Goal: Information Seeking & Learning: Learn about a topic

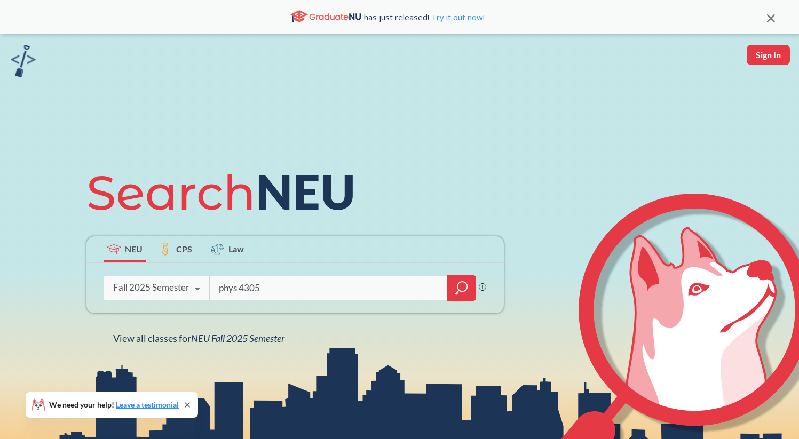
type input "phys 4305"
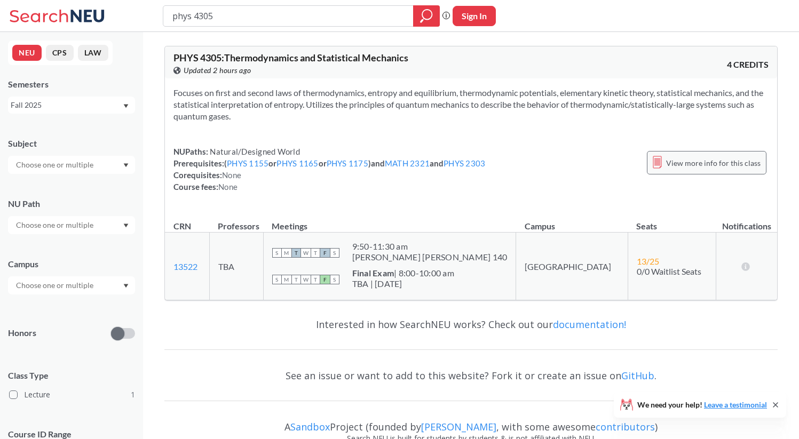
click at [695, 161] on span "View more info for this class" at bounding box center [713, 162] width 94 height 13
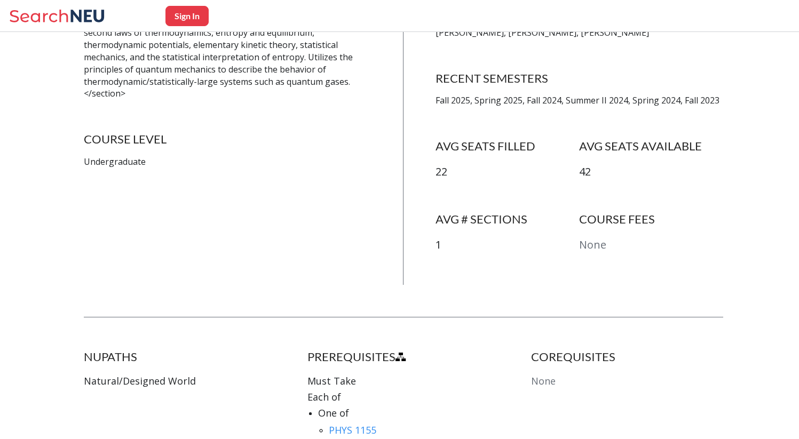
scroll to position [179, 0]
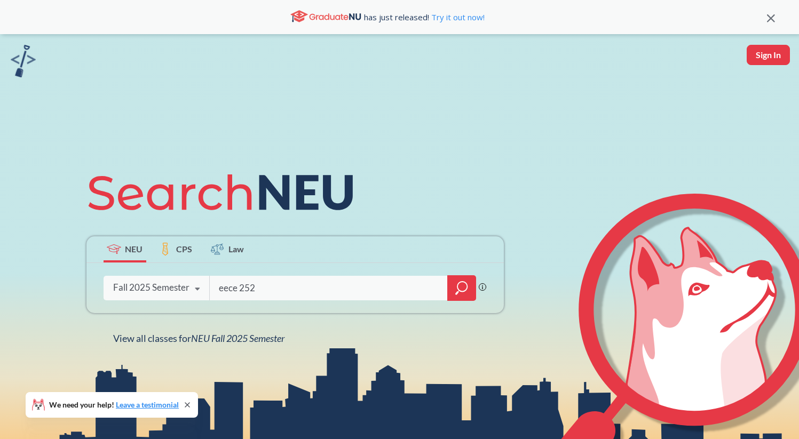
type input "eece 2520"
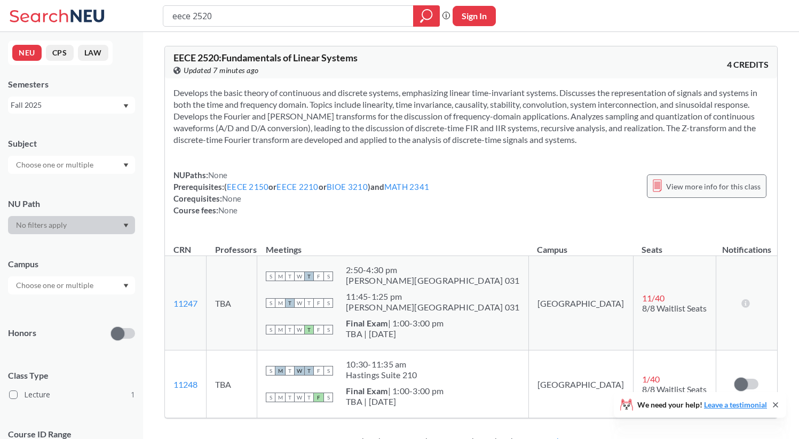
click at [706, 190] on span "View more info for this class" at bounding box center [713, 186] width 94 height 13
type input "eece 2540"
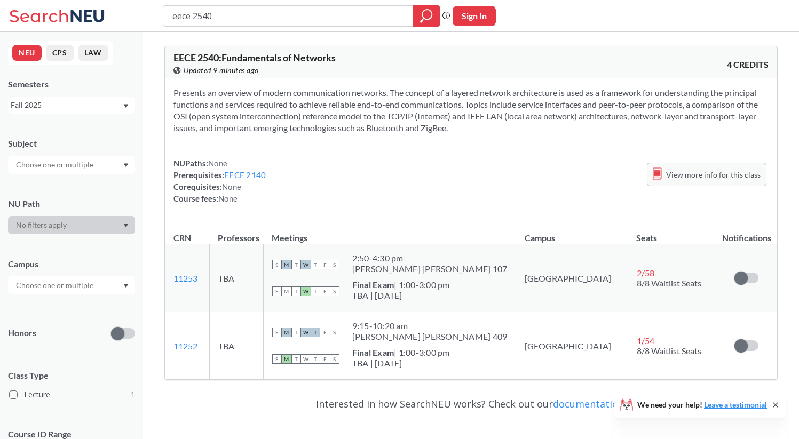
click at [742, 175] on span "View more info for this class" at bounding box center [713, 174] width 94 height 13
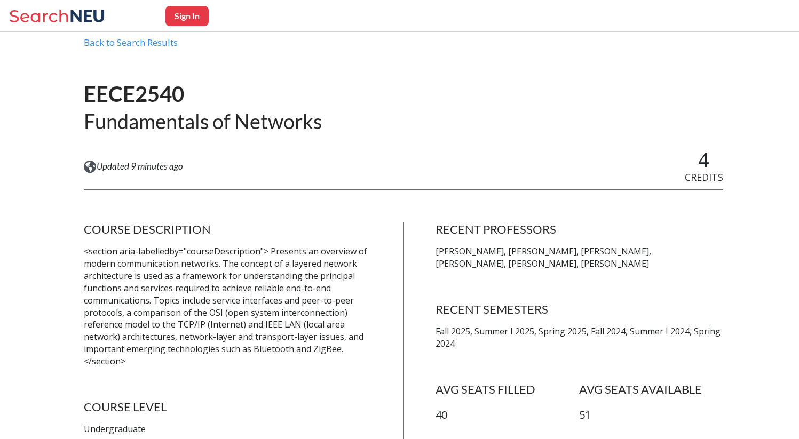
scroll to position [46, 0]
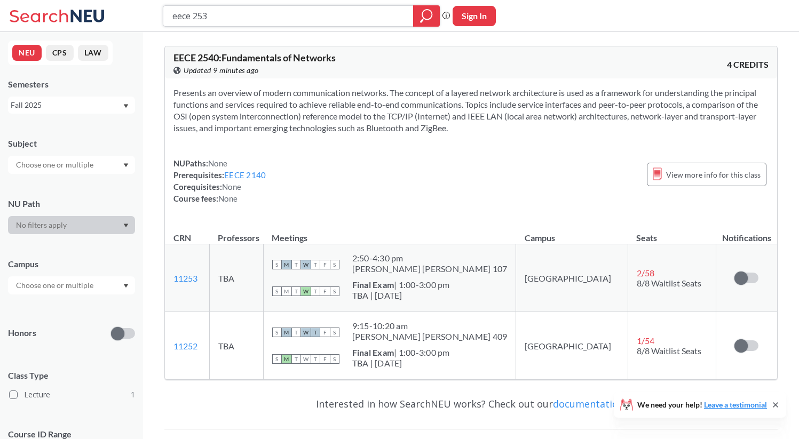
type input "eece 2530"
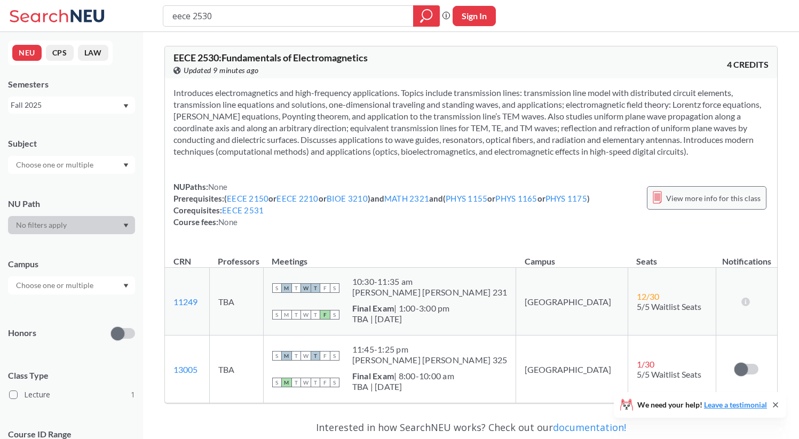
click at [759, 186] on div "View more info for this class" at bounding box center [707, 197] width 120 height 23
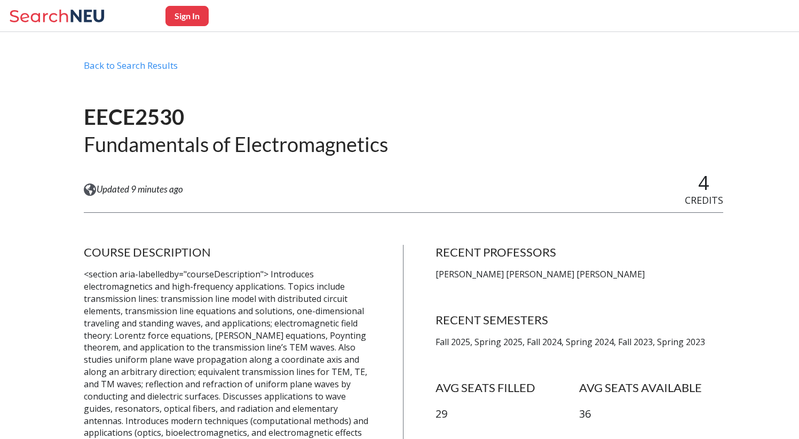
scroll to position [32, 0]
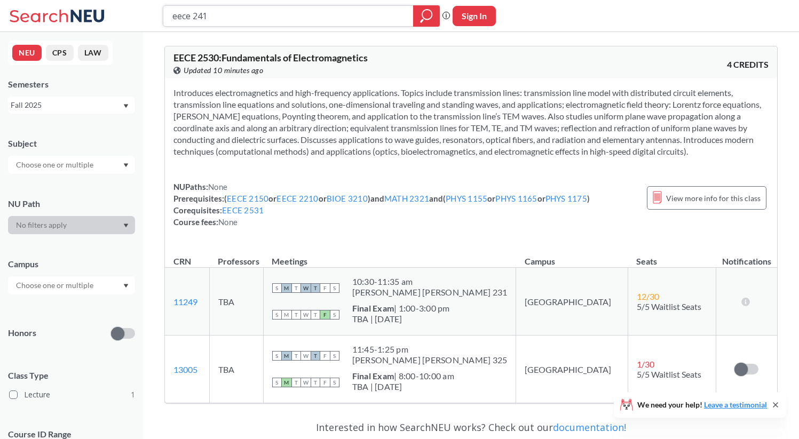
type input "eece 2413"
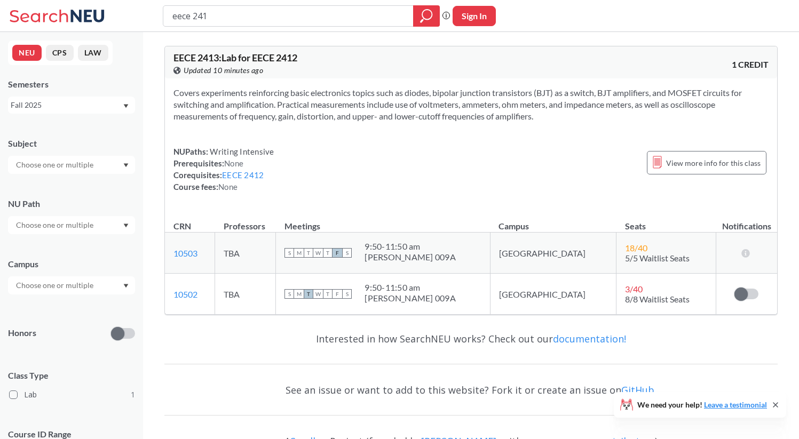
type input "eece 2412"
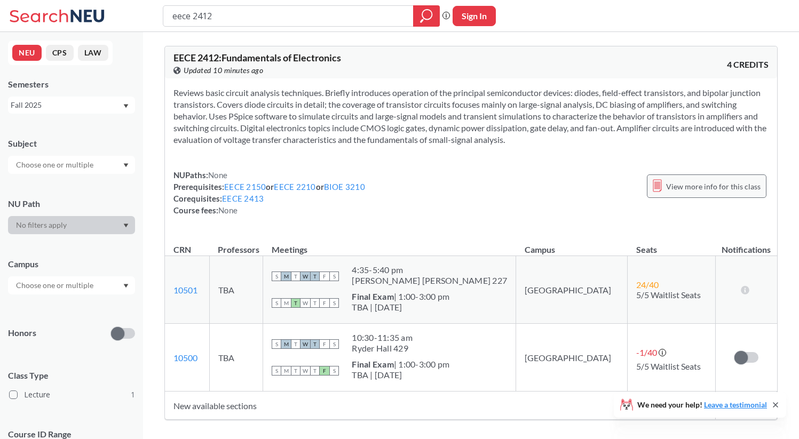
click at [694, 187] on span "View more info for this class" at bounding box center [713, 186] width 94 height 13
drag, startPoint x: 231, startPoint y: 19, endPoint x: 59, endPoint y: 20, distance: 171.8
click at [59, 19] on div "eece 2412 Phrase search guarantees the exact search appears in the results. Ex.…" at bounding box center [399, 16] width 799 height 32
type input "artg2262"
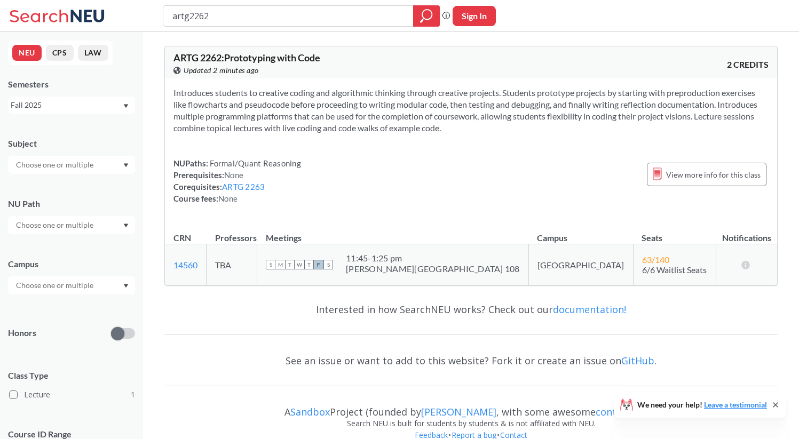
click at [695, 194] on div "NUPaths: Formal/Quant Reasoning Prerequisites: None Corequisites: ARTG 2263 Cou…" at bounding box center [470, 180] width 595 height 47
click at [695, 185] on div "View more info for this class" at bounding box center [707, 174] width 120 height 23
type input "a"
type input "eece2520"
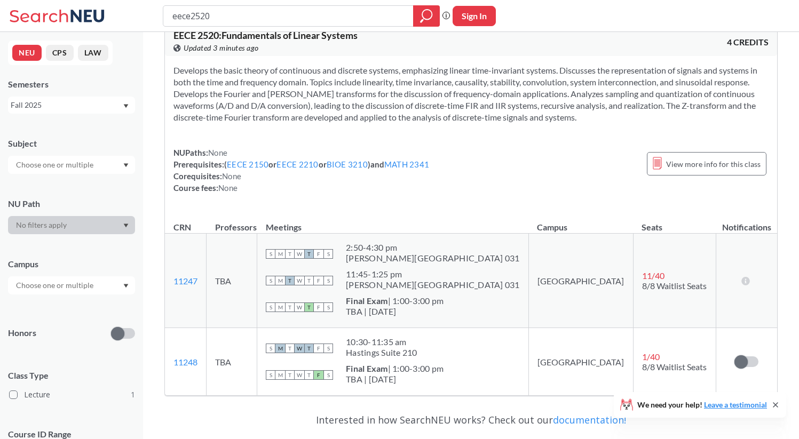
scroll to position [34, 0]
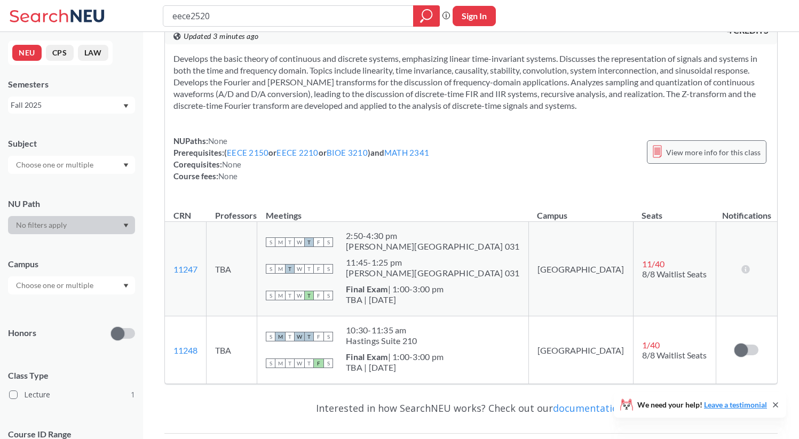
click at [680, 150] on span "View more info for this class" at bounding box center [713, 152] width 94 height 13
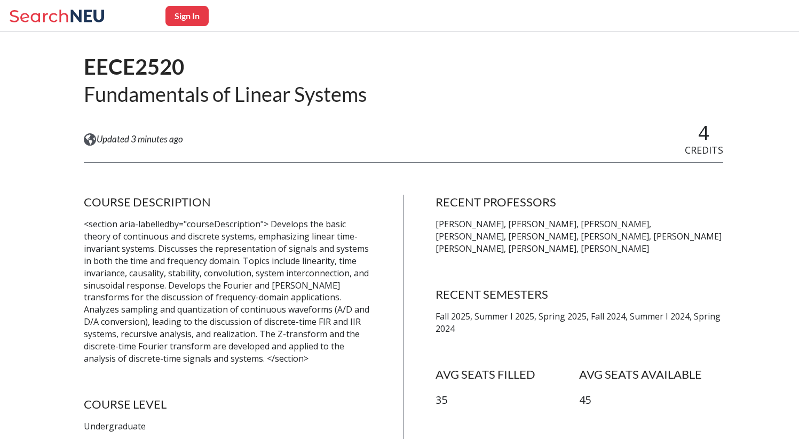
scroll to position [72, 0]
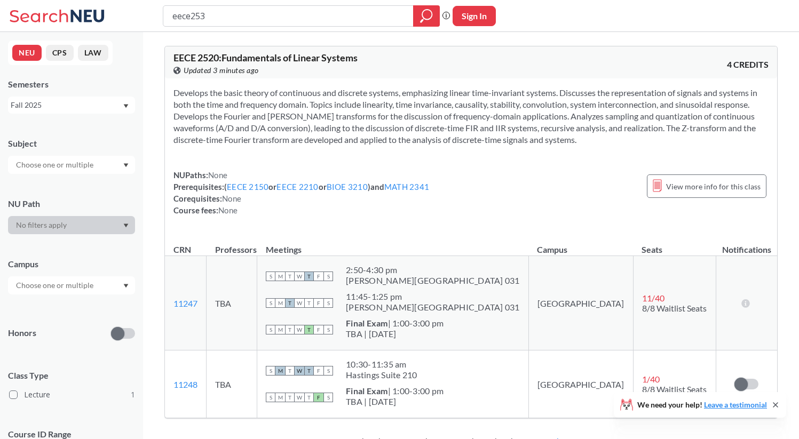
type input "eece2530"
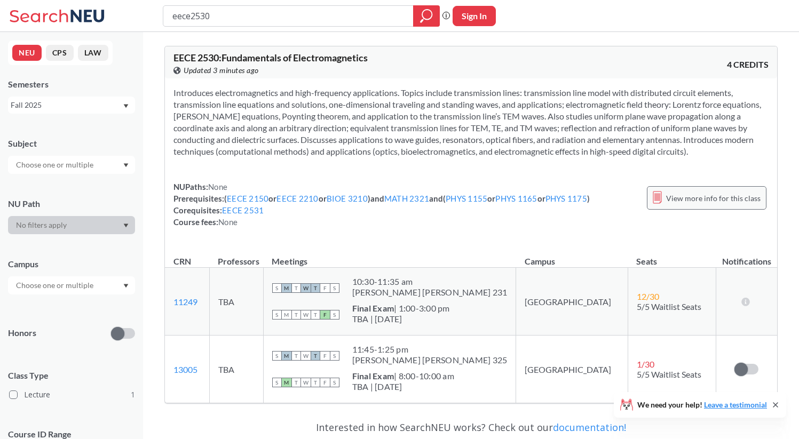
click at [685, 193] on span "View more info for this class" at bounding box center [713, 198] width 94 height 13
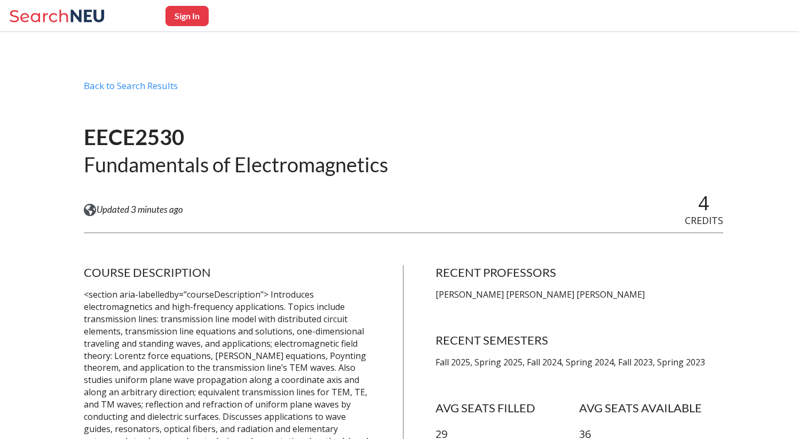
scroll to position [23, 0]
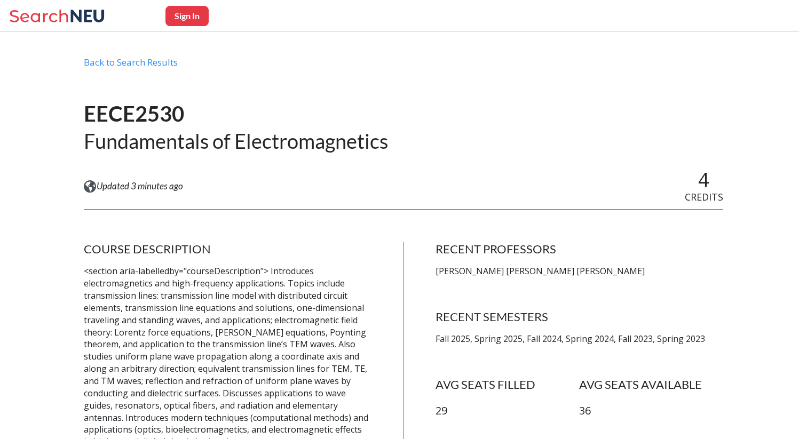
scroll to position [34, 0]
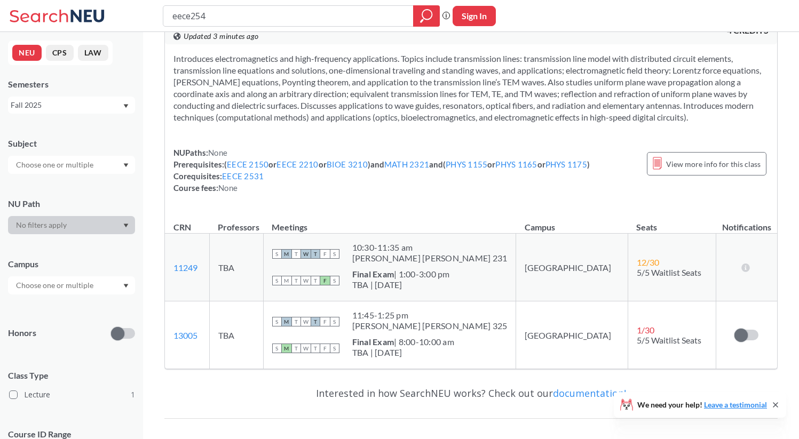
type input "eece2540"
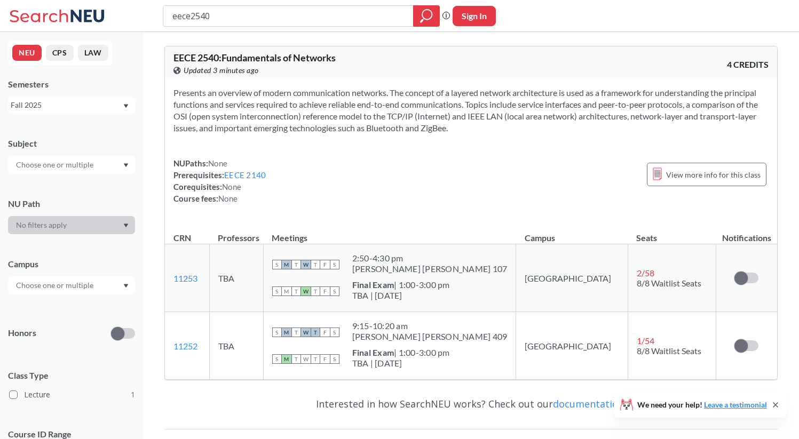
click at [648, 174] on div "NUPaths: None Prerequisites: EECE 2140 Corequisites: None Course fees: None Vie…" at bounding box center [470, 180] width 595 height 47
click at [655, 174] on icon at bounding box center [657, 174] width 9 height 13
drag, startPoint x: 245, startPoint y: 19, endPoint x: 81, endPoint y: 17, distance: 164.4
click at [81, 17] on div "eece2540 Phrase search guarantees the exact search appears in the results. Ex. …" at bounding box center [399, 16] width 799 height 32
type input "phys4623"
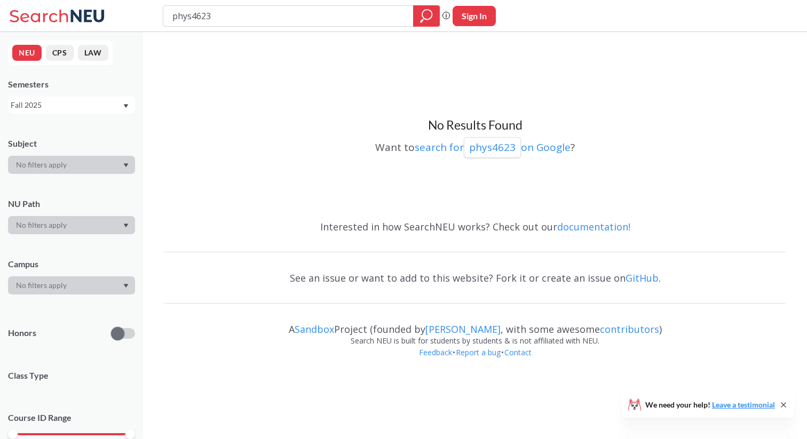
click at [190, 16] on input "phys4623" at bounding box center [288, 16] width 234 height 18
type input "phys 4623"
click at [78, 114] on div "NEU CPS LAW Semesters Fall 2025 Subject NU Path Campus Honors Class Type Course…" at bounding box center [71, 235] width 143 height 407
click at [80, 110] on div "Fall 2025" at bounding box center [67, 105] width 112 height 12
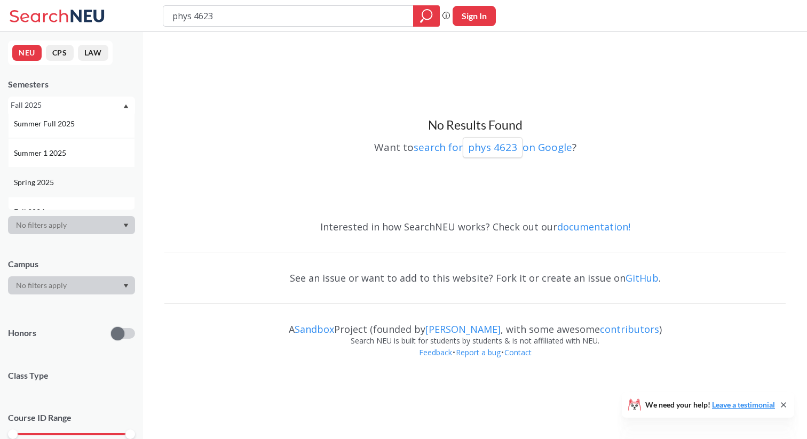
click at [78, 183] on div "Spring 2025" at bounding box center [74, 183] width 121 height 12
click at [80, 102] on div "Spring 2025" at bounding box center [67, 105] width 112 height 12
click at [83, 155] on div "Fall 2024" at bounding box center [74, 158] width 121 height 12
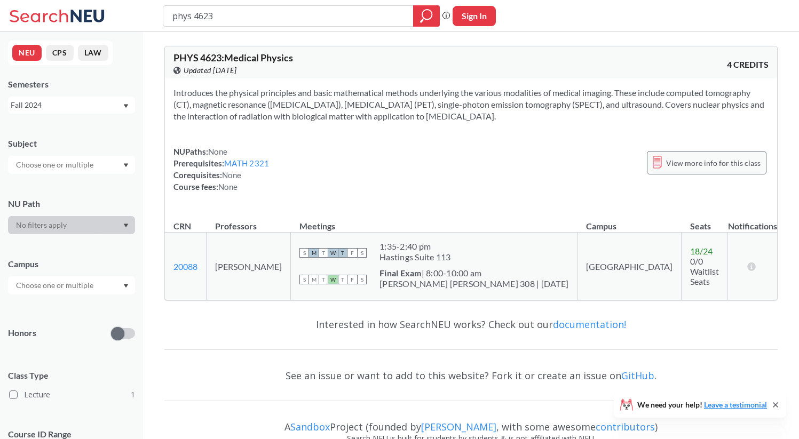
click at [689, 155] on div "View more info for this class" at bounding box center [707, 162] width 120 height 23
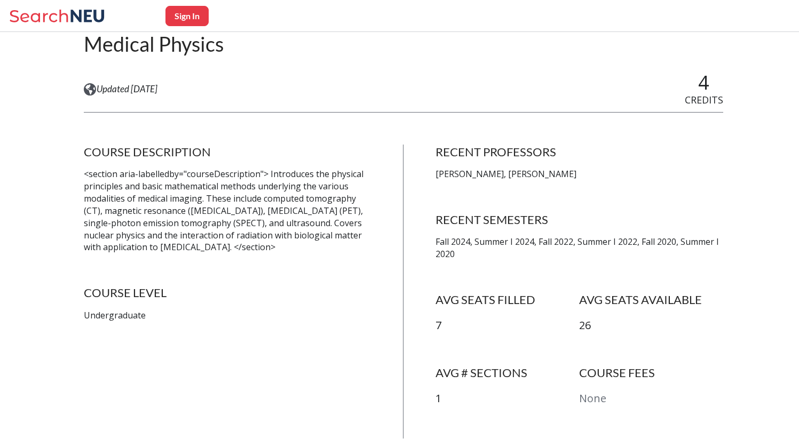
scroll to position [123, 0]
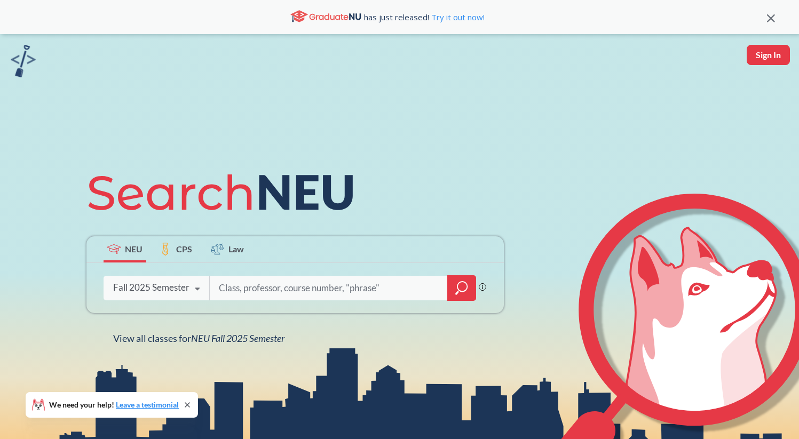
type input "l"
type input "eece2520"
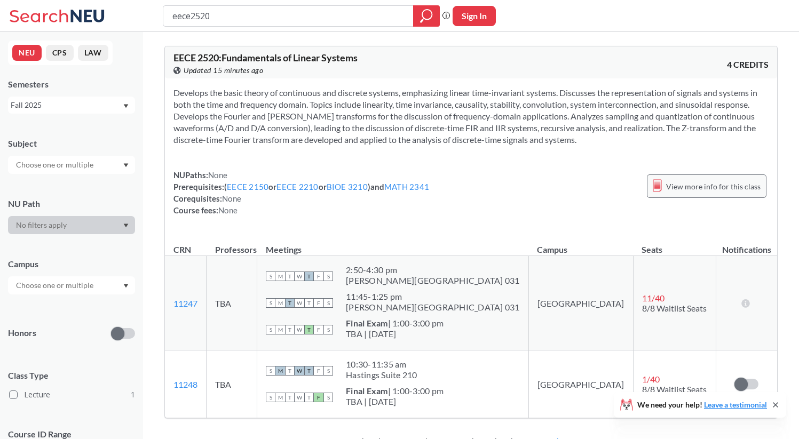
click at [724, 180] on span "View more info for this class" at bounding box center [713, 186] width 94 height 13
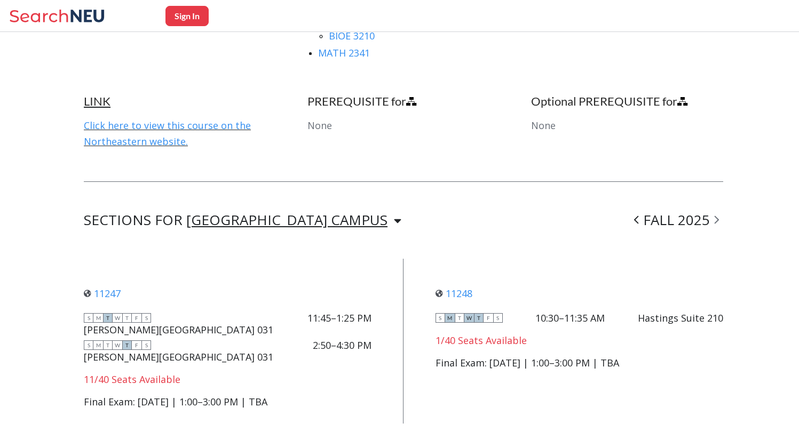
scroll to position [782, 0]
